Goal: Check status: Check status

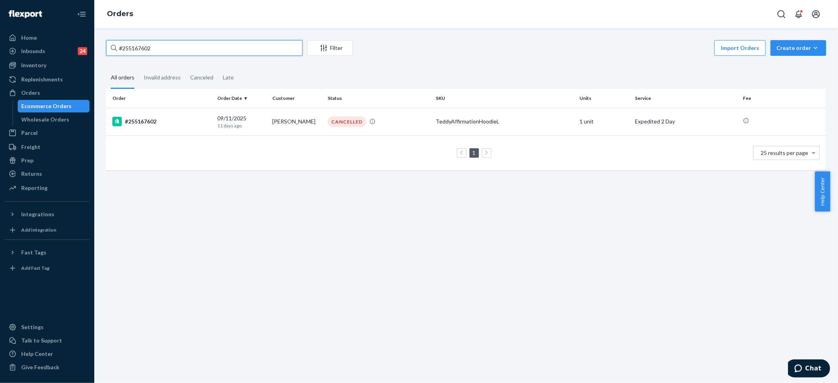
click at [165, 49] on input "#255167602" at bounding box center [204, 48] width 197 height 16
drag, startPoint x: 165, startPoint y: 49, endPoint x: 74, endPoint y: 46, distance: 91.2
click at [68, 48] on div "Home Inbounds 24 Shipping Plans Problems 24 Inventory Products Replenishments O…" at bounding box center [419, 191] width 838 height 383
type input "#255244997"
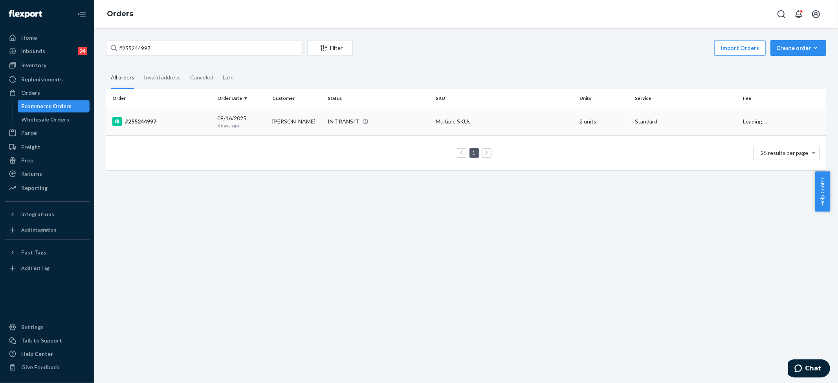
click at [545, 116] on td "Multiple SKUs" at bounding box center [505, 122] width 144 height 28
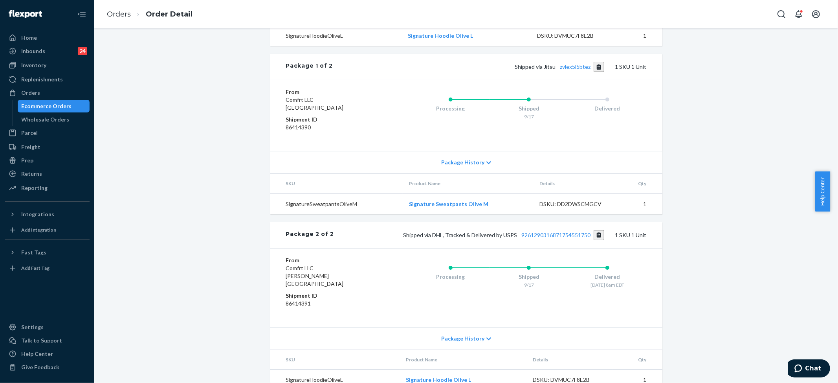
scroll to position [329, 0]
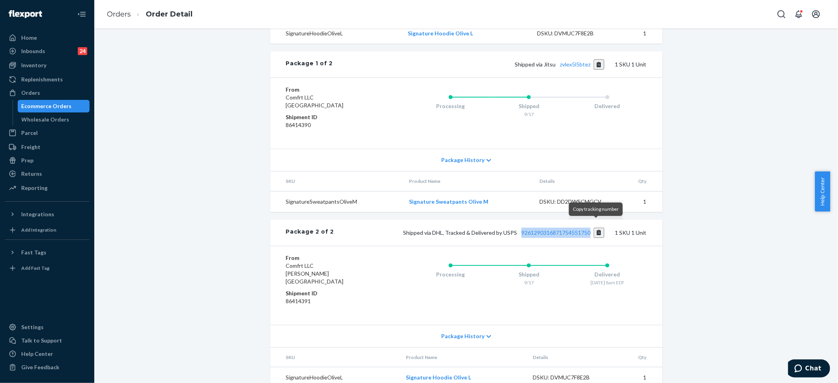
drag, startPoint x: 516, startPoint y: 226, endPoint x: 590, endPoint y: 225, distance: 74.3
click at [590, 229] on span "Shipped via DHL, Tracked & Delivered by USPS 9261290316871754551750" at bounding box center [503, 232] width 201 height 7
copy link "9261290316871754551750"
click at [554, 229] on link "9261290316871754551750" at bounding box center [556, 232] width 69 height 7
click at [569, 61] on link "zvlex5l5btez" at bounding box center [575, 64] width 31 height 7
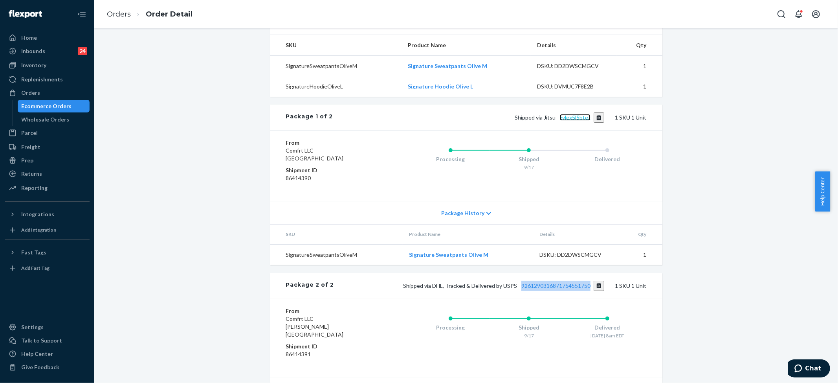
scroll to position [276, 0]
click at [472, 201] on div "Package History" at bounding box center [466, 212] width 392 height 22
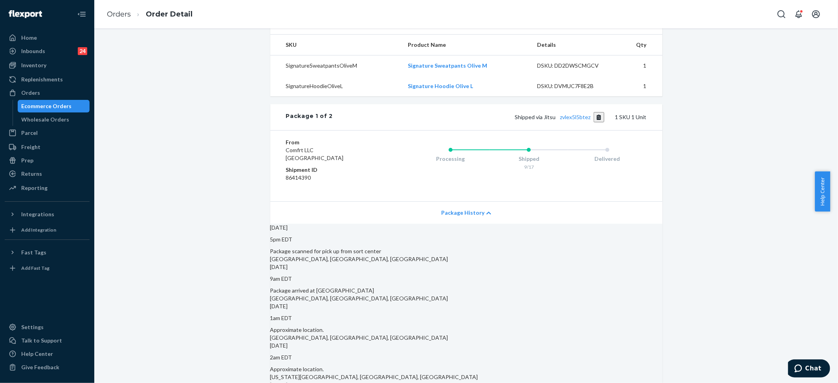
click at [472, 209] on span "Package History" at bounding box center [462, 213] width 43 height 8
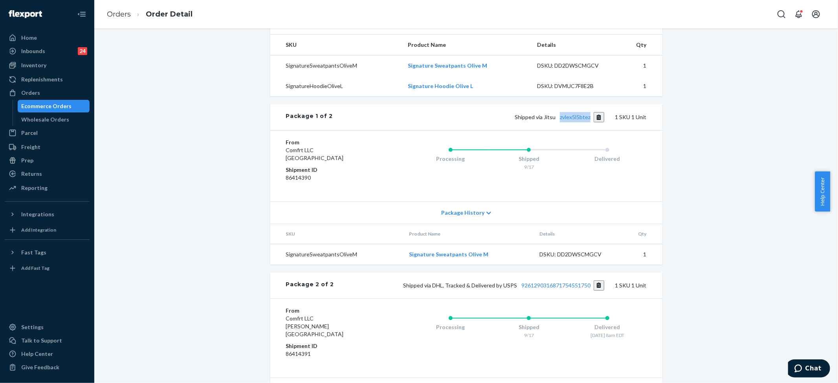
drag, startPoint x: 554, startPoint y: 110, endPoint x: 590, endPoint y: 112, distance: 35.8
click at [590, 114] on span "Shipped via Jitsu zvlex5l5btez" at bounding box center [560, 117] width 90 height 7
copy link "zvlex5l5btez"
